Goal: Navigation & Orientation: Find specific page/section

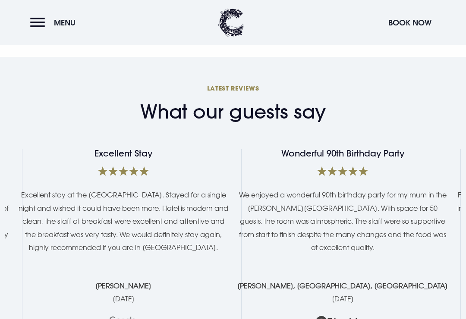
scroll to position [1432, 0]
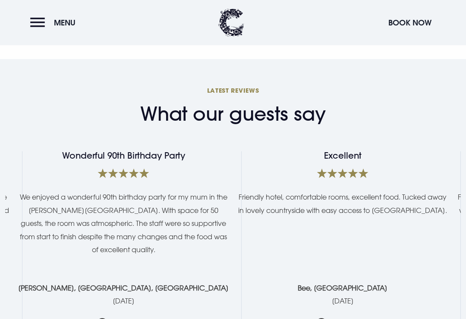
click at [226, 94] on h3 "Latest Reviews" at bounding box center [232, 90] width 455 height 8
click at [238, 117] on h2 "What our guests say" at bounding box center [232, 114] width 185 height 23
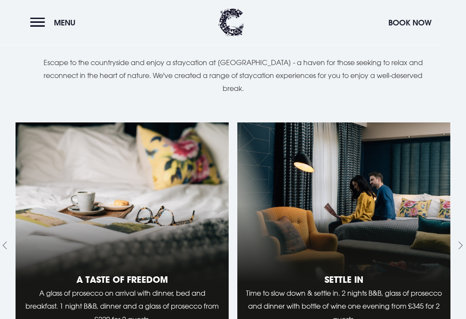
scroll to position [803, 0]
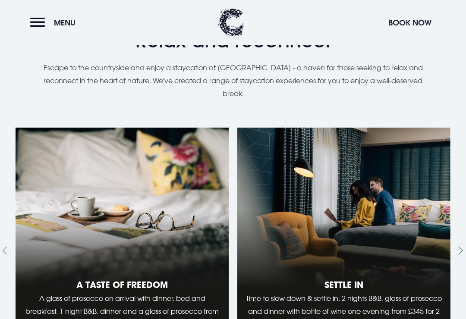
click at [40, 19] on button "Menu" at bounding box center [55, 22] width 50 height 19
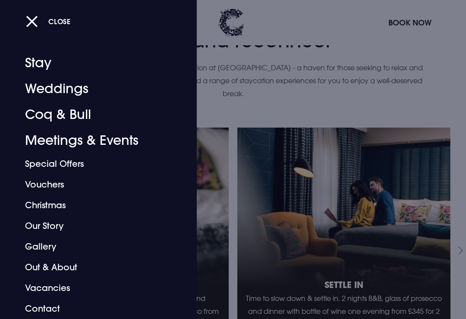
scroll to position [5, 0]
click at [57, 290] on link "Vacancies" at bounding box center [92, 288] width 135 height 21
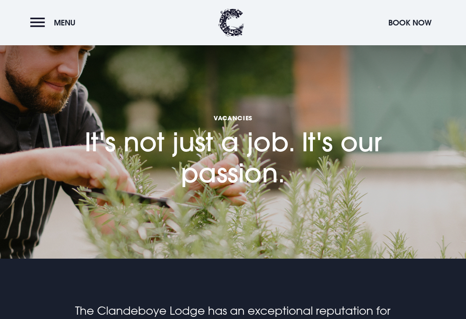
click at [39, 22] on button "Menu" at bounding box center [55, 22] width 50 height 19
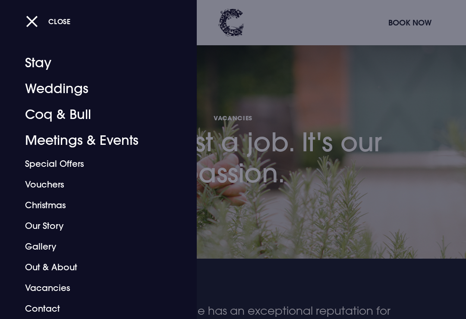
scroll to position [5, 0]
click at [53, 202] on link "Christmas" at bounding box center [92, 205] width 135 height 21
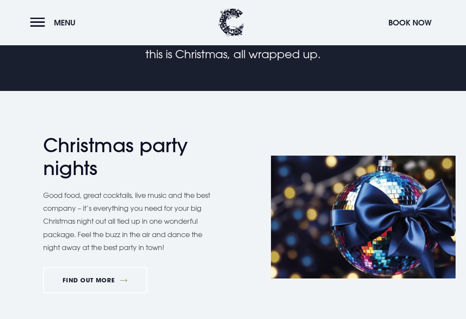
scroll to position [347, 0]
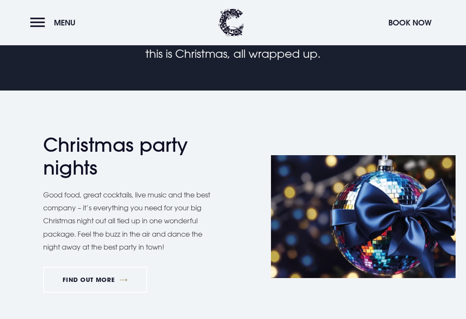
click at [114, 274] on link "FIND OUT MORE" at bounding box center [95, 280] width 104 height 26
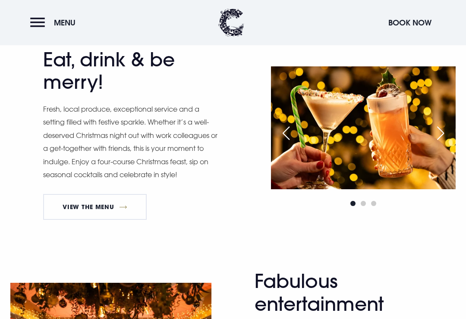
scroll to position [439, 0]
click at [112, 200] on link "View The Menu" at bounding box center [94, 207] width 103 height 26
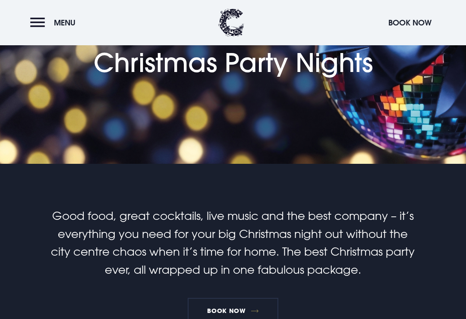
scroll to position [0, 0]
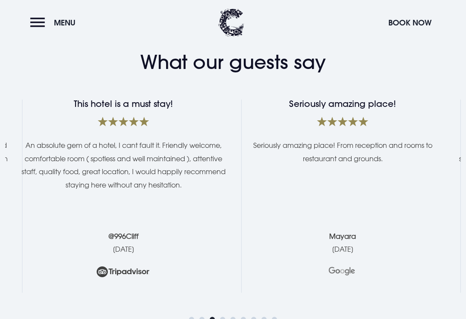
scroll to position [1484, 0]
click at [261, 274] on picture at bounding box center [342, 272] width 210 height 22
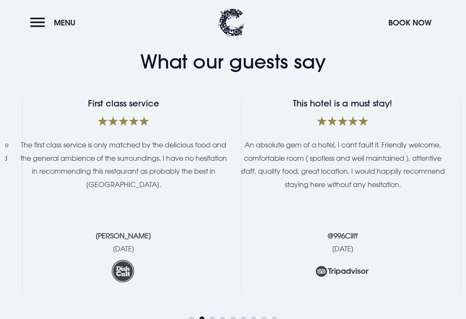
click at [137, 108] on h4 "First class service" at bounding box center [123, 103] width 210 height 9
click at [126, 108] on h4 "First class service" at bounding box center [123, 103] width 210 height 9
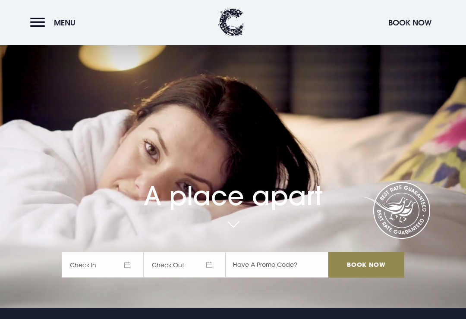
scroll to position [0, 0]
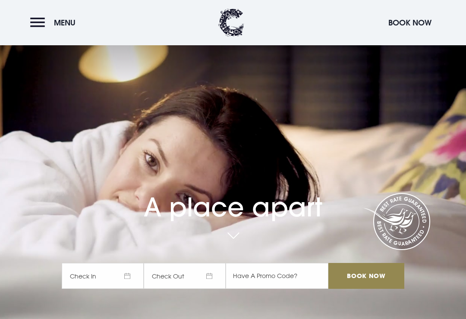
click at [40, 26] on button "Menu" at bounding box center [55, 22] width 50 height 19
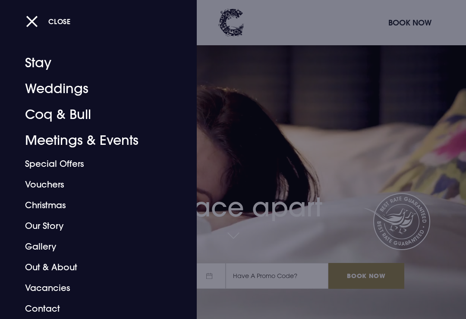
scroll to position [5, 0]
click at [283, 215] on div at bounding box center [233, 159] width 466 height 319
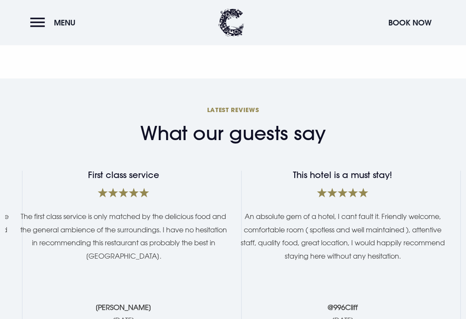
scroll to position [1413, 0]
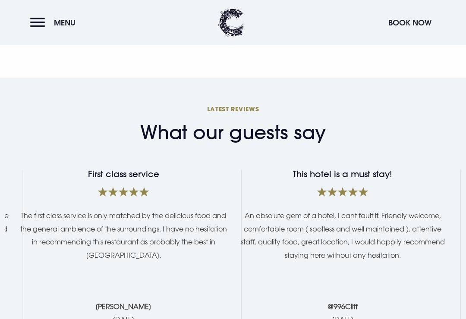
click at [225, 113] on h3 "Latest Reviews" at bounding box center [232, 109] width 455 height 8
click at [226, 141] on h2 "What our guests say" at bounding box center [232, 132] width 185 height 23
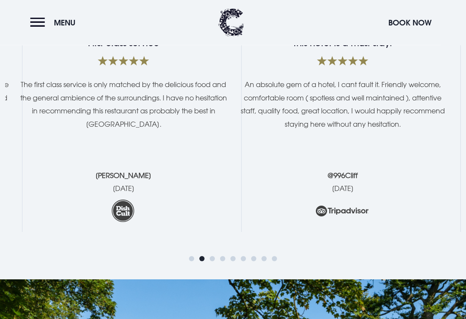
scroll to position [1553, 0]
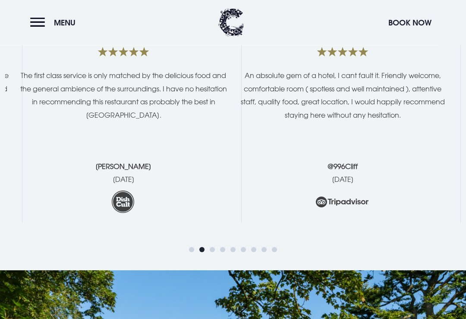
click at [213, 247] on span "Go to slide 3" at bounding box center [212, 249] width 5 height 5
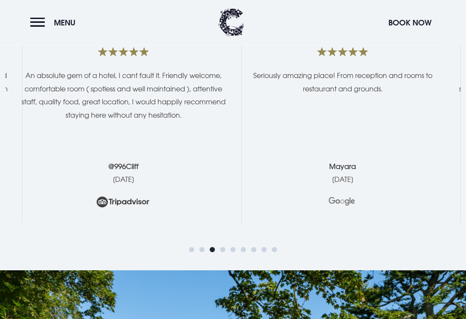
click at [274, 247] on span "Go to slide 9" at bounding box center [274, 249] width 5 height 5
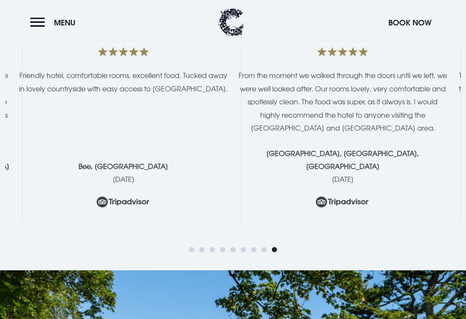
click at [192, 247] on span "Go to slide 1" at bounding box center [191, 249] width 5 height 5
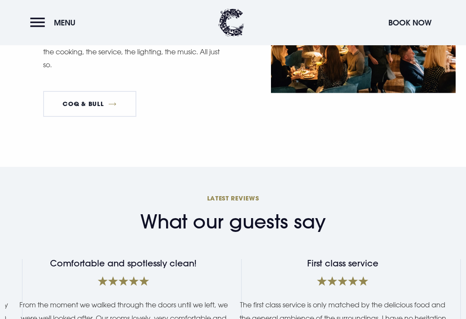
scroll to position [1323, 0]
click at [227, 203] on h3 "Latest Reviews" at bounding box center [232, 199] width 455 height 8
click at [228, 203] on h3 "Latest Reviews" at bounding box center [232, 199] width 455 height 8
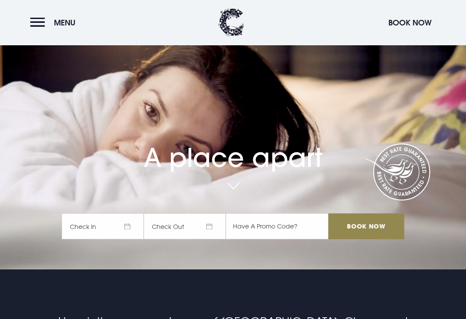
scroll to position [0, 0]
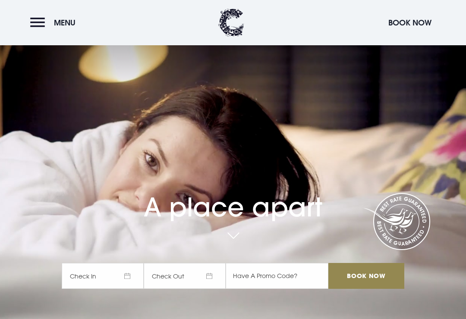
click at [405, 18] on button "Book Now" at bounding box center [410, 22] width 52 height 19
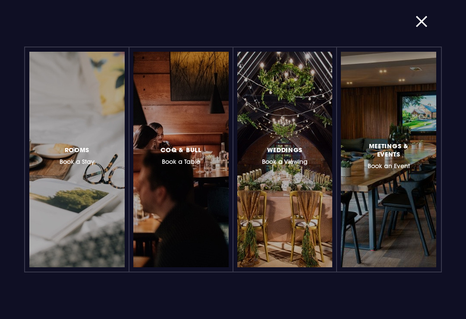
scroll to position [148, 0]
click at [420, 17] on button "button" at bounding box center [426, 21] width 22 height 9
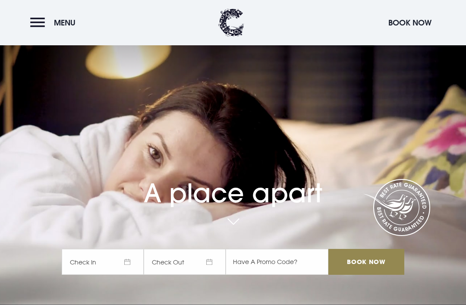
click at [401, 19] on button "Book Now" at bounding box center [410, 22] width 52 height 19
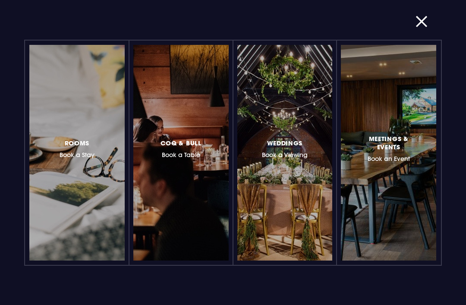
click at [418, 21] on button "button" at bounding box center [426, 21] width 22 height 9
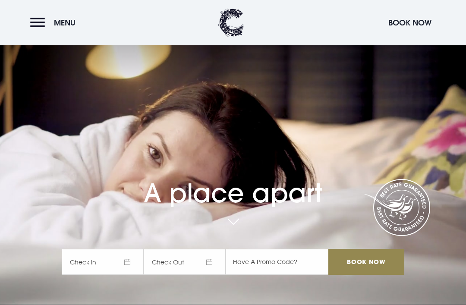
click at [454, 52] on section "A place apart Check In Check Out Mon Tue Wed Thur Fri Sat Sun Mon Tue Wed Thur …" at bounding box center [233, 152] width 466 height 305
click at [44, 17] on button "Menu" at bounding box center [55, 22] width 50 height 19
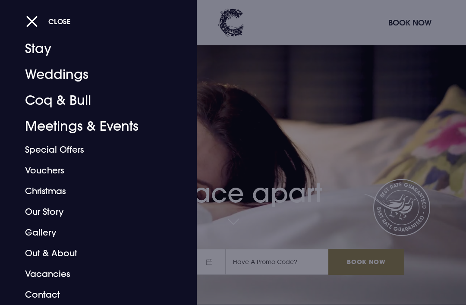
scroll to position [19, 0]
click at [47, 291] on link "Contact" at bounding box center [92, 294] width 135 height 21
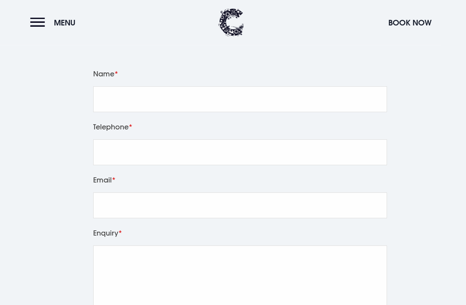
scroll to position [935, 0]
